Goal: Information Seeking & Learning: Learn about a topic

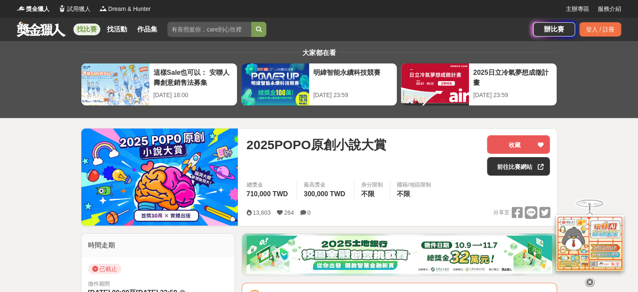
click at [50, 31] on link at bounding box center [41, 29] width 51 height 16
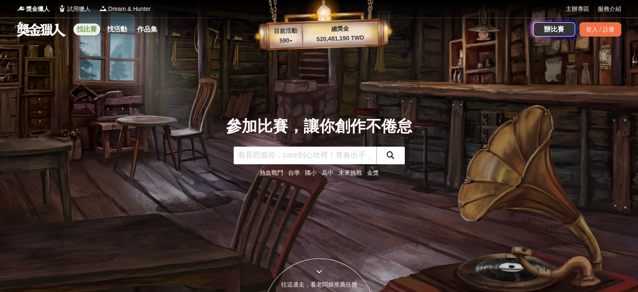
click at [94, 28] on link "找比賽" at bounding box center [86, 30] width 27 height 12
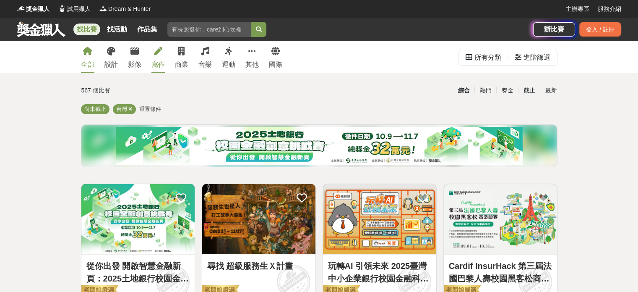
click at [154, 63] on div "寫作" at bounding box center [158, 65] width 13 height 10
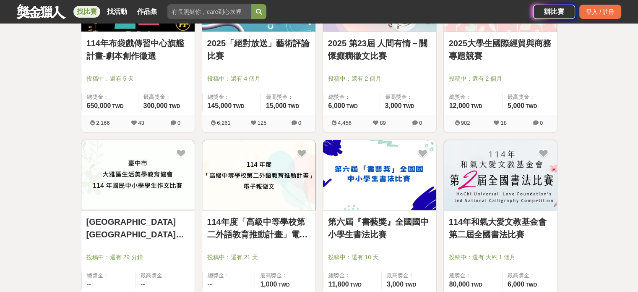
scroll to position [588, 0]
